Goal: Navigation & Orientation: Find specific page/section

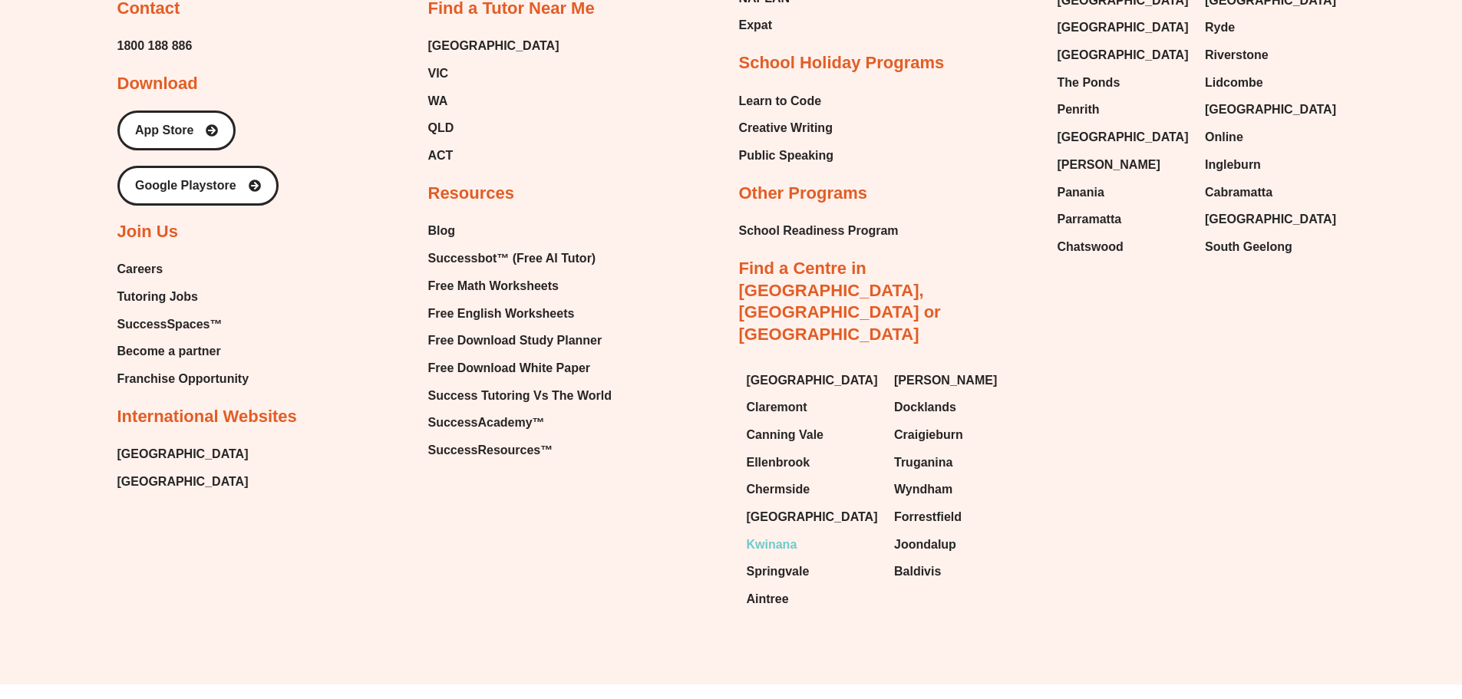
scroll to position [6210, 0]
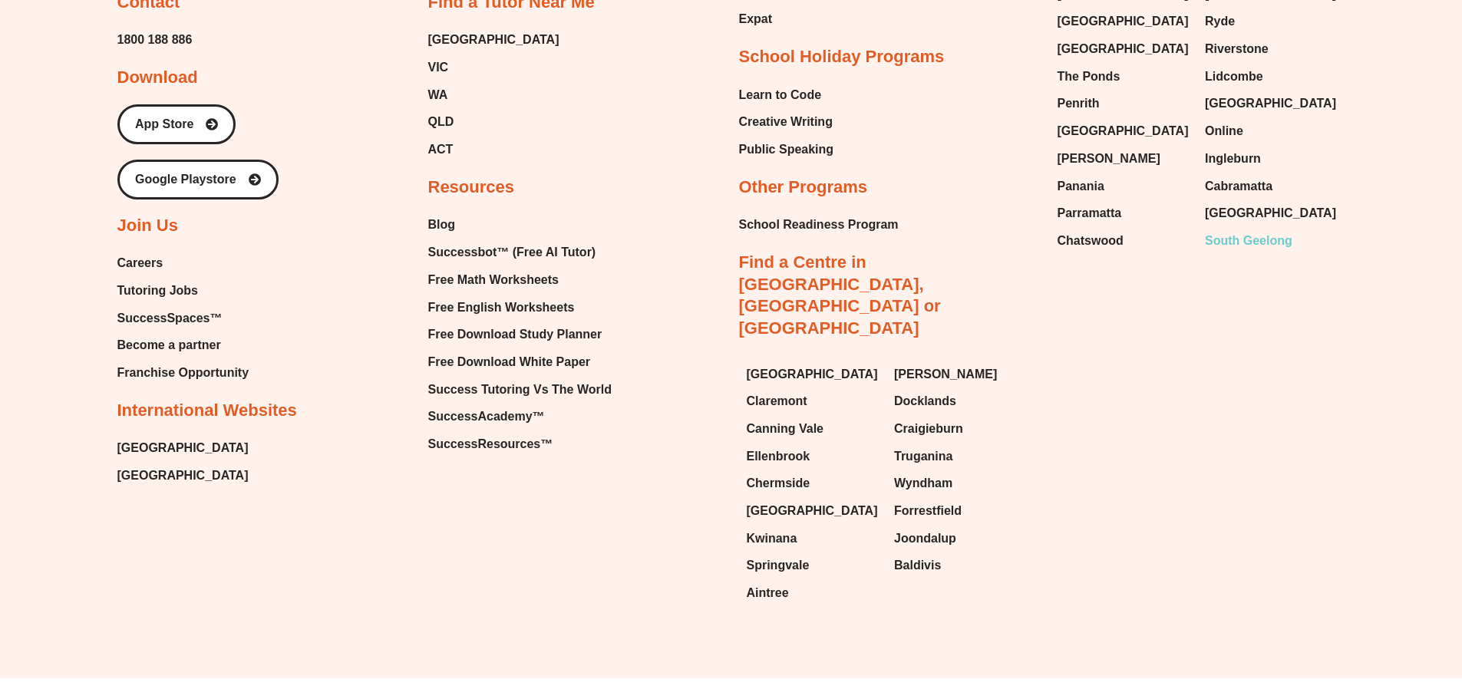
click at [1258, 229] on span "South Geelong" at bounding box center [1248, 240] width 87 height 23
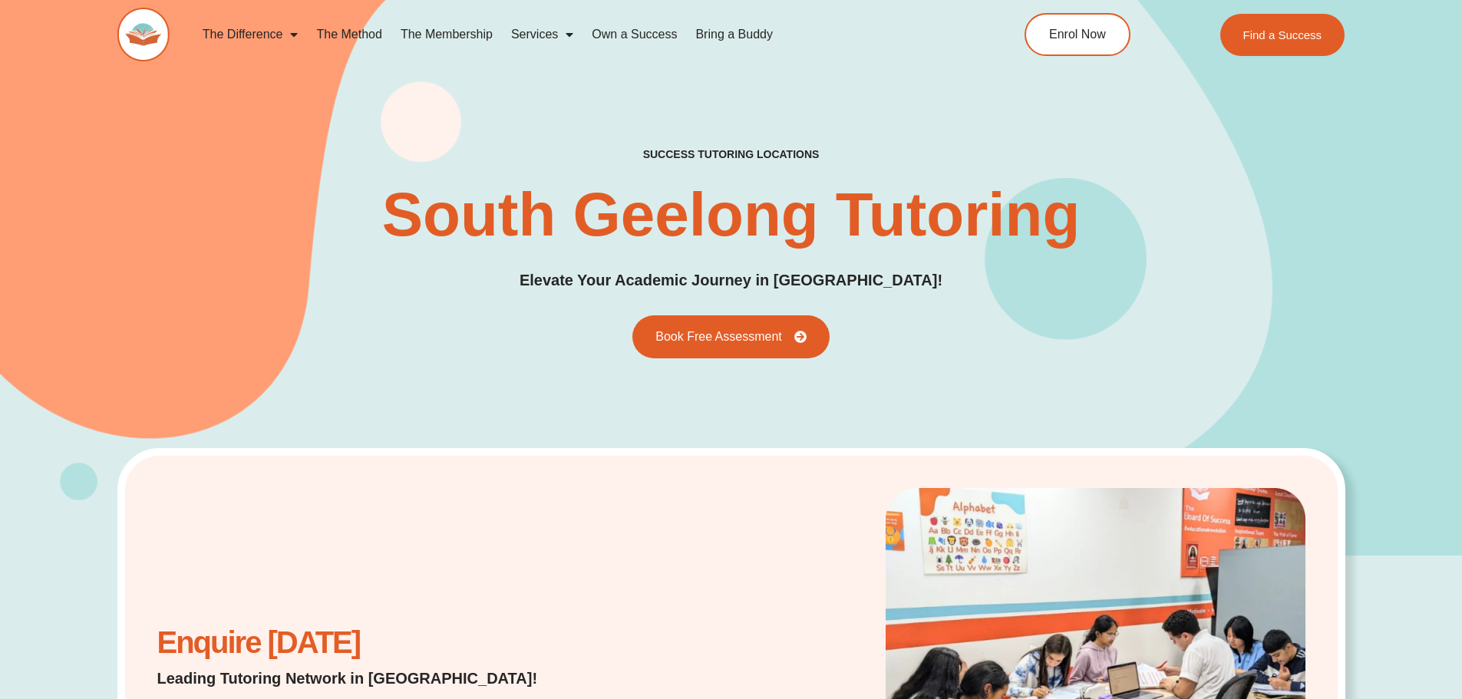
click at [839, 270] on p "Elevate Your Academic Journey in South Geelong!" at bounding box center [731, 281] width 423 height 24
click at [957, 276] on div "success tutoring locations South Geelong Tutoring Elevate Your Academic Journey…" at bounding box center [731, 252] width 1228 height 211
